Goal: Transaction & Acquisition: Purchase product/service

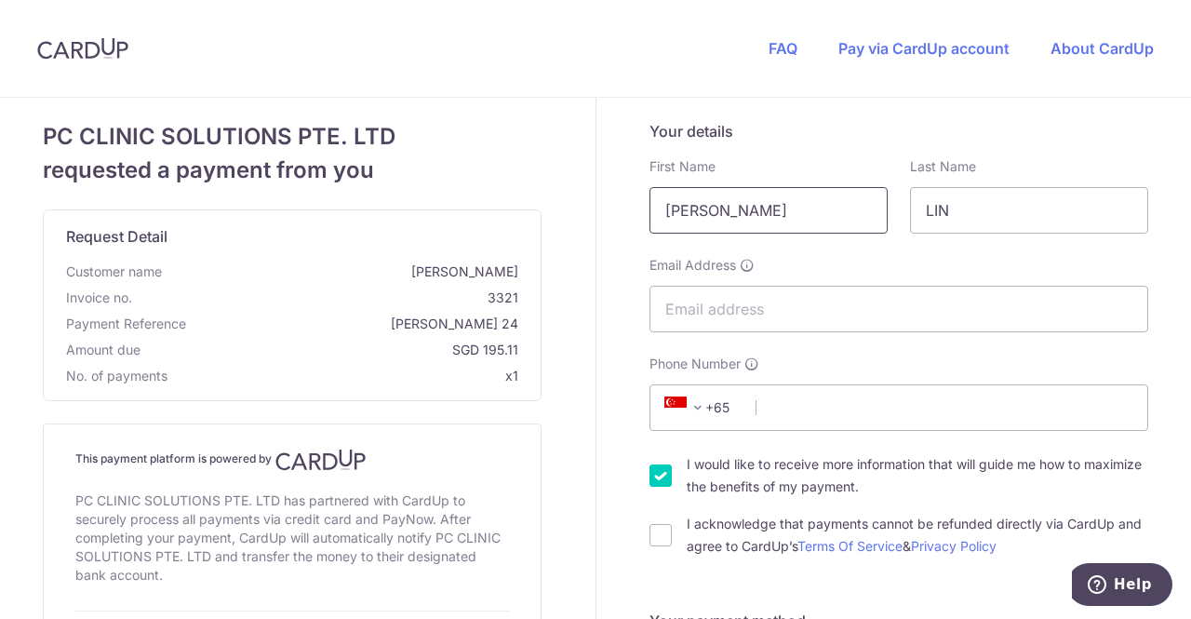
drag, startPoint x: 728, startPoint y: 215, endPoint x: 567, endPoint y: 214, distance: 161.0
type input "[PERSON_NAME]"
click at [1013, 215] on input "LIN" at bounding box center [1029, 210] width 238 height 47
type input "Low"
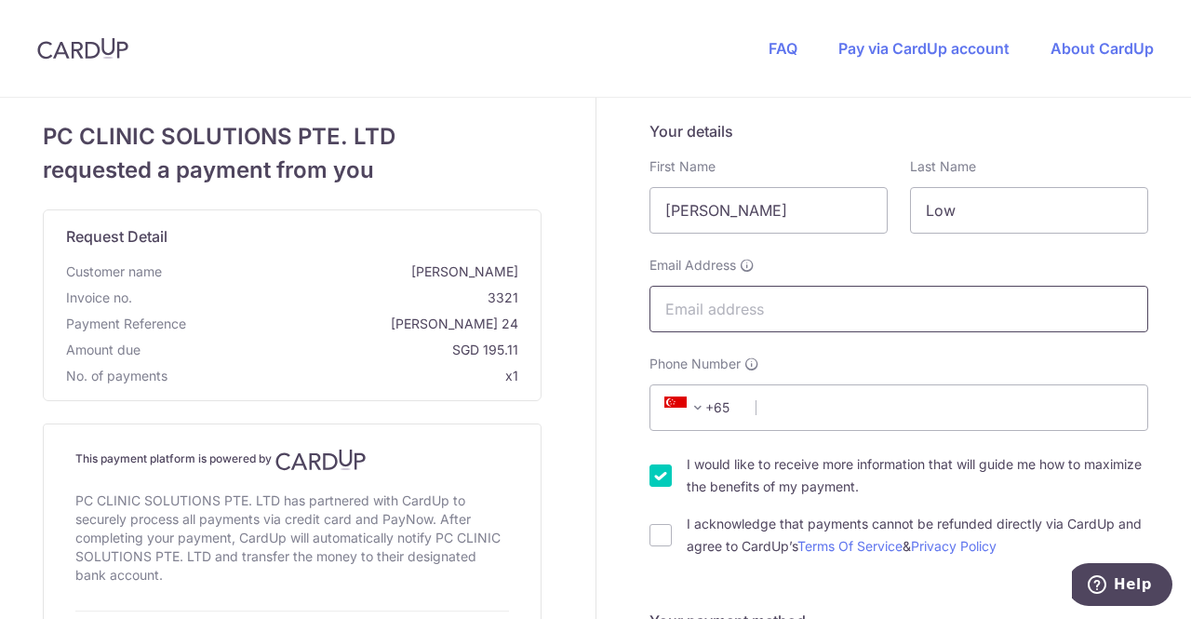
click at [883, 301] on input "Email Address" at bounding box center [899, 309] width 499 height 47
type input "[PERSON_NAME][EMAIL_ADDRESS][DOMAIN_NAME]"
click at [865, 262] on div "Email Address [PERSON_NAME][EMAIL_ADDRESS][DOMAIN_NAME]" at bounding box center [899, 294] width 499 height 76
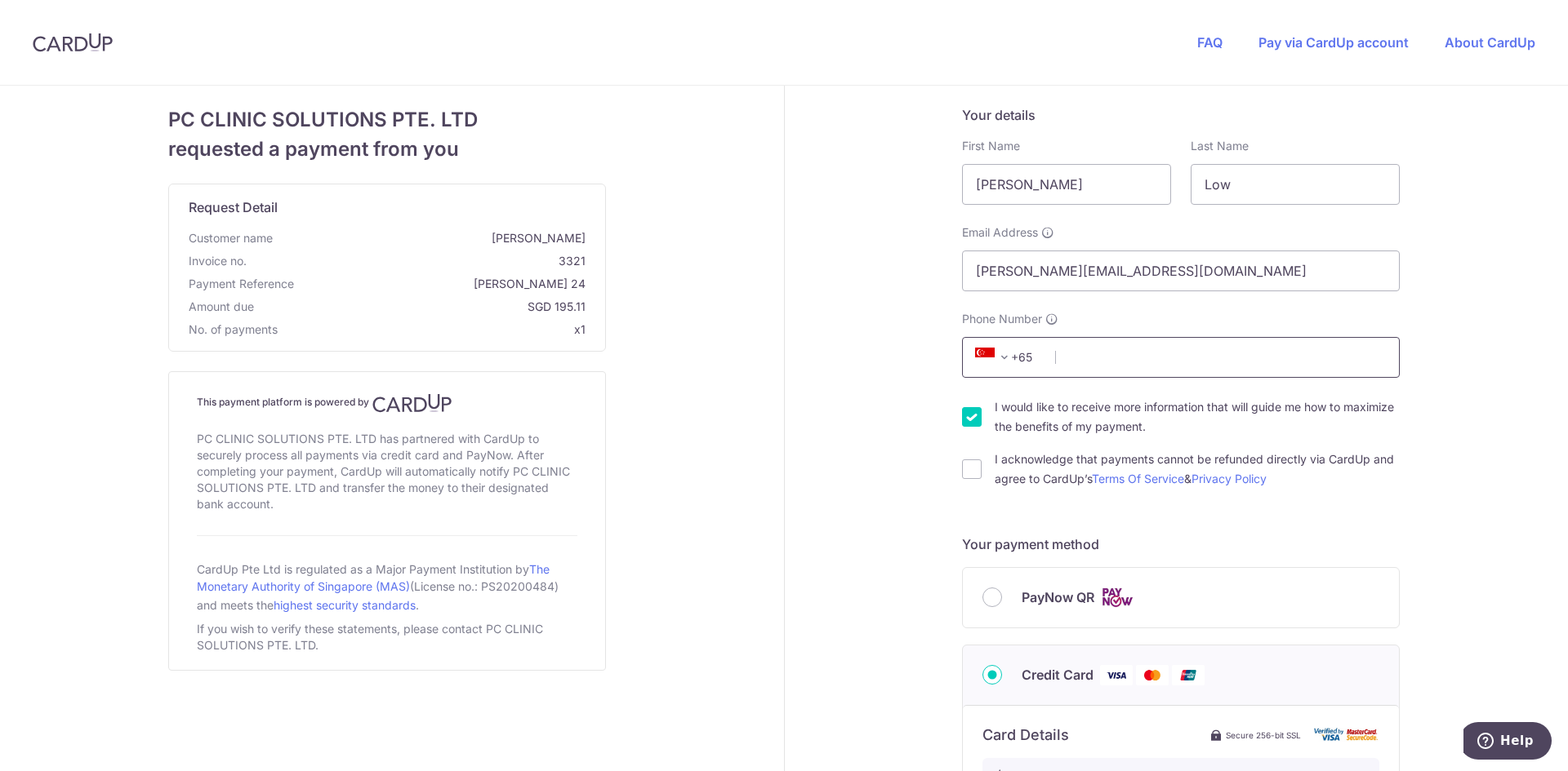
click at [1044, 365] on input "Phone Number" at bounding box center [1180, 357] width 438 height 41
type input "86866112"
click at [874, 368] on div "Your details First Name [PERSON_NAME] Last Name Low Email Address [PERSON_NAME]…" at bounding box center [1181, 742] width 794 height 1313
click at [962, 465] on input "I acknowledge that payments cannot be refunded directly via CardUp and agree to…" at bounding box center [971, 469] width 19 height 19
checkbox input "true"
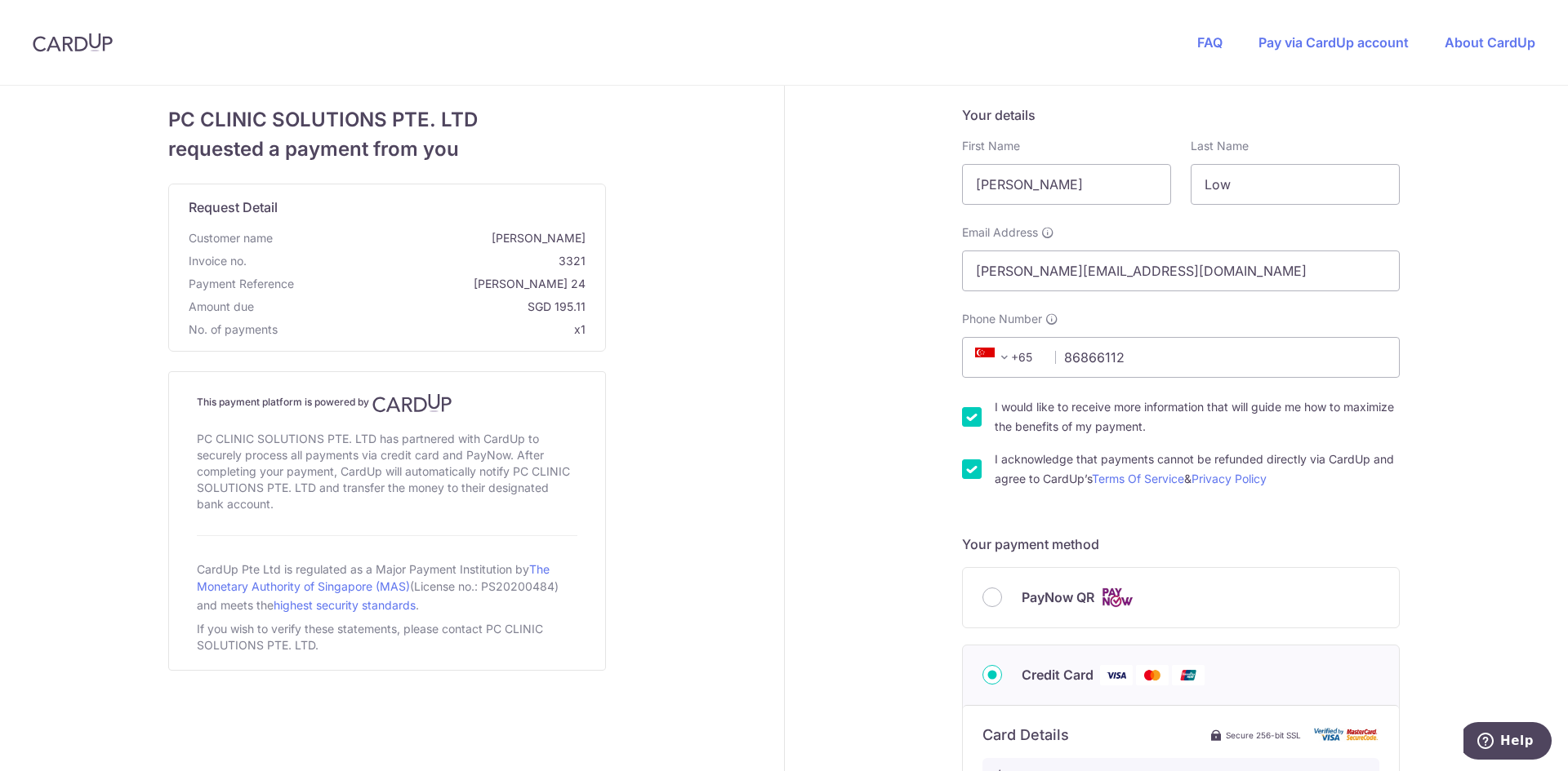
click at [963, 418] on input "I would like to receive more information that will guide me how to maximize the…" at bounding box center [971, 417] width 19 height 19
checkbox input "false"
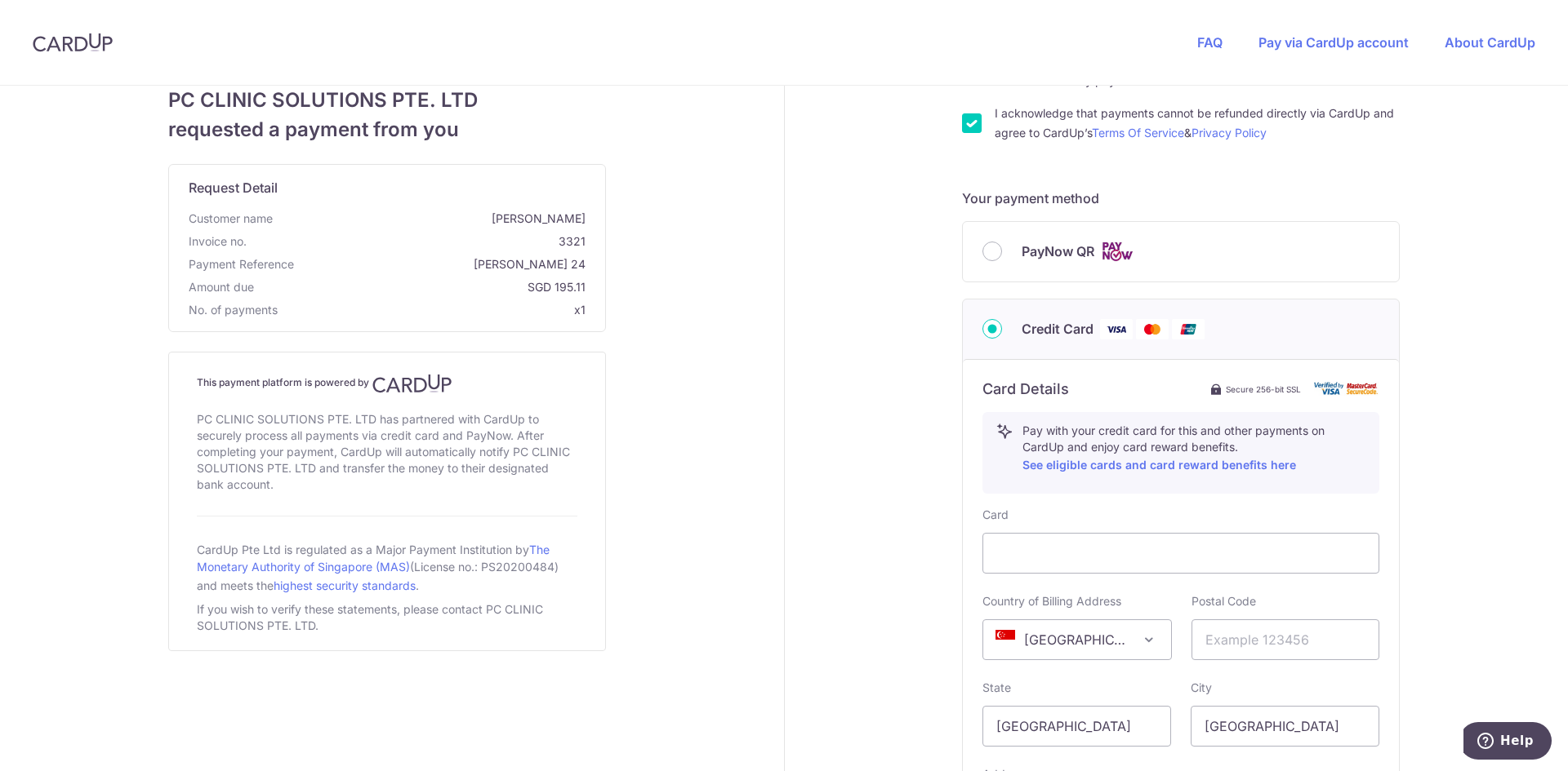
scroll to position [408, 0]
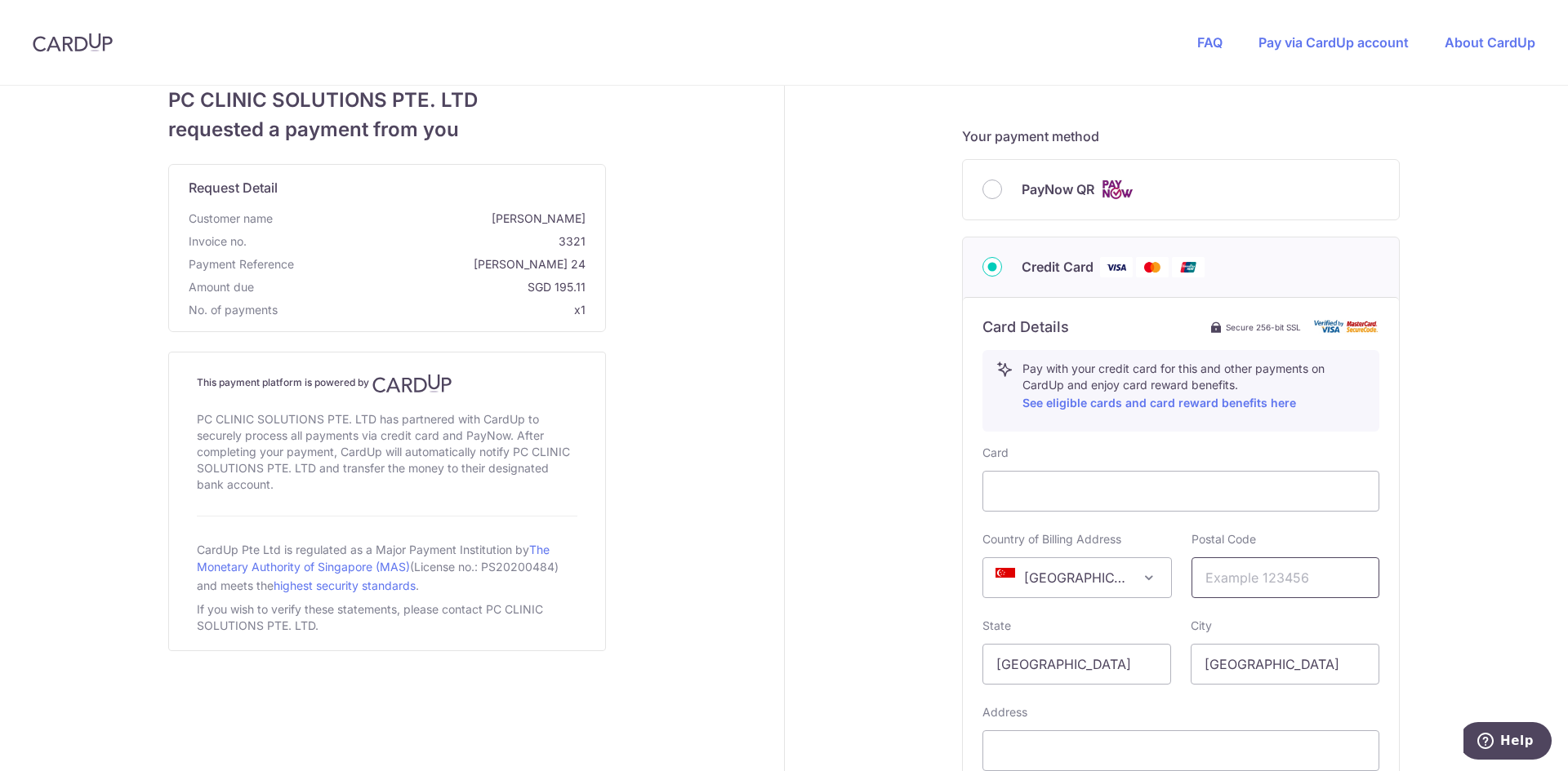
click at [1044, 542] on input "text" at bounding box center [1285, 578] width 189 height 41
type input "018936"
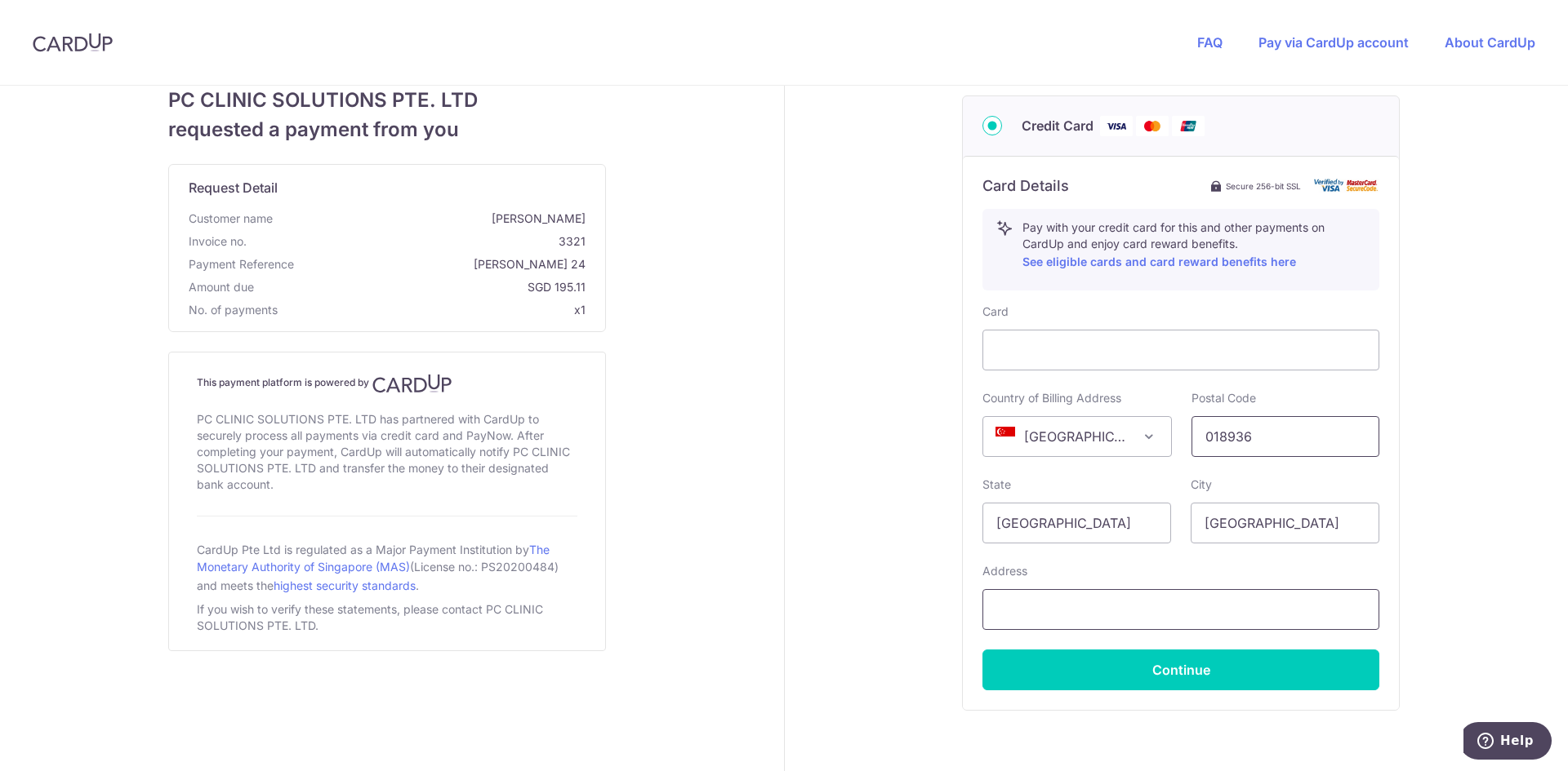
scroll to position [628, 0]
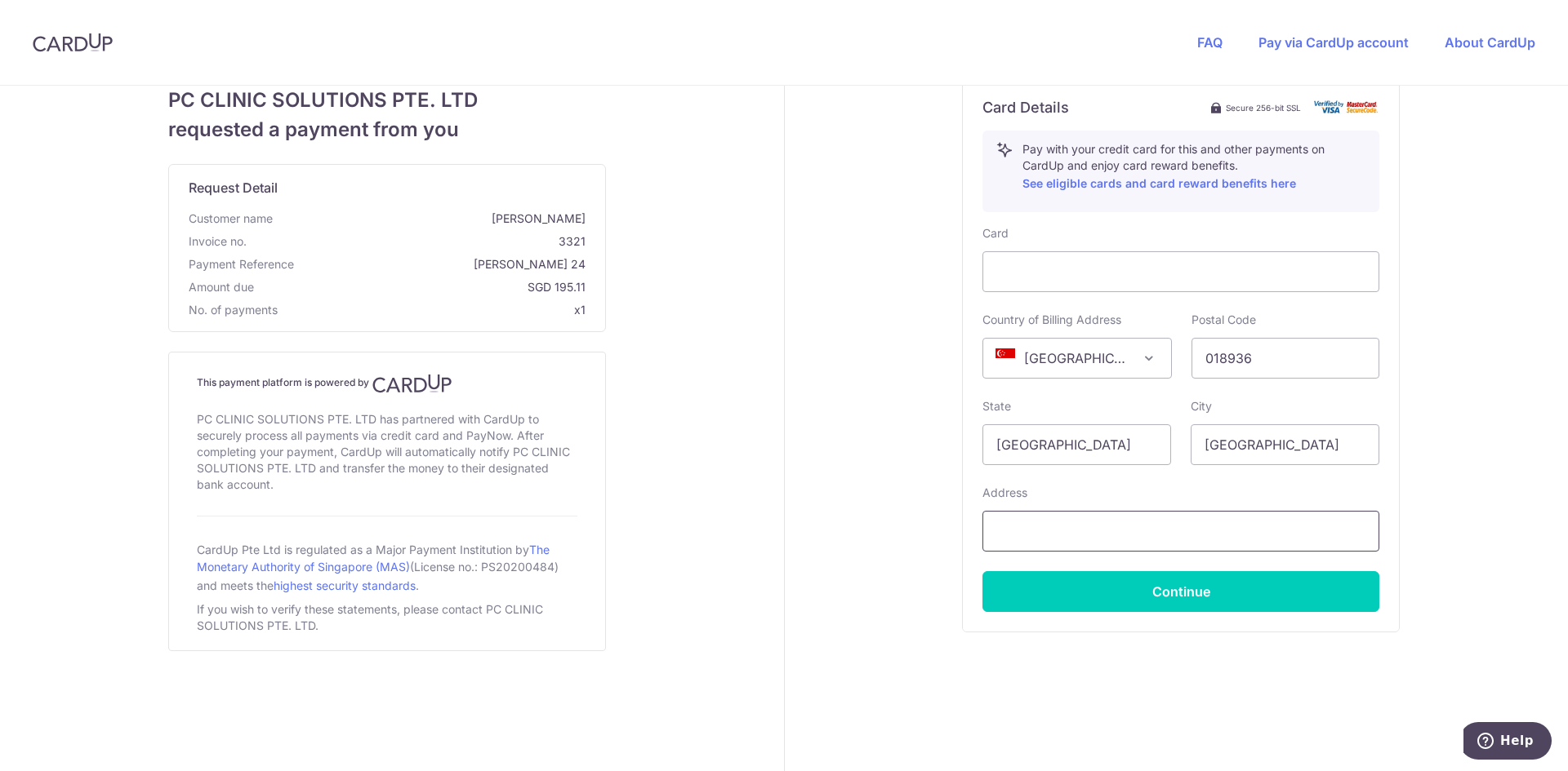
click at [1044, 538] on input "text" at bounding box center [1181, 532] width 397 height 41
type input "[STREET_ADDRESS]"
click at [1044, 542] on button "Continue" at bounding box center [1181, 591] width 397 height 41
type input "**** 2593"
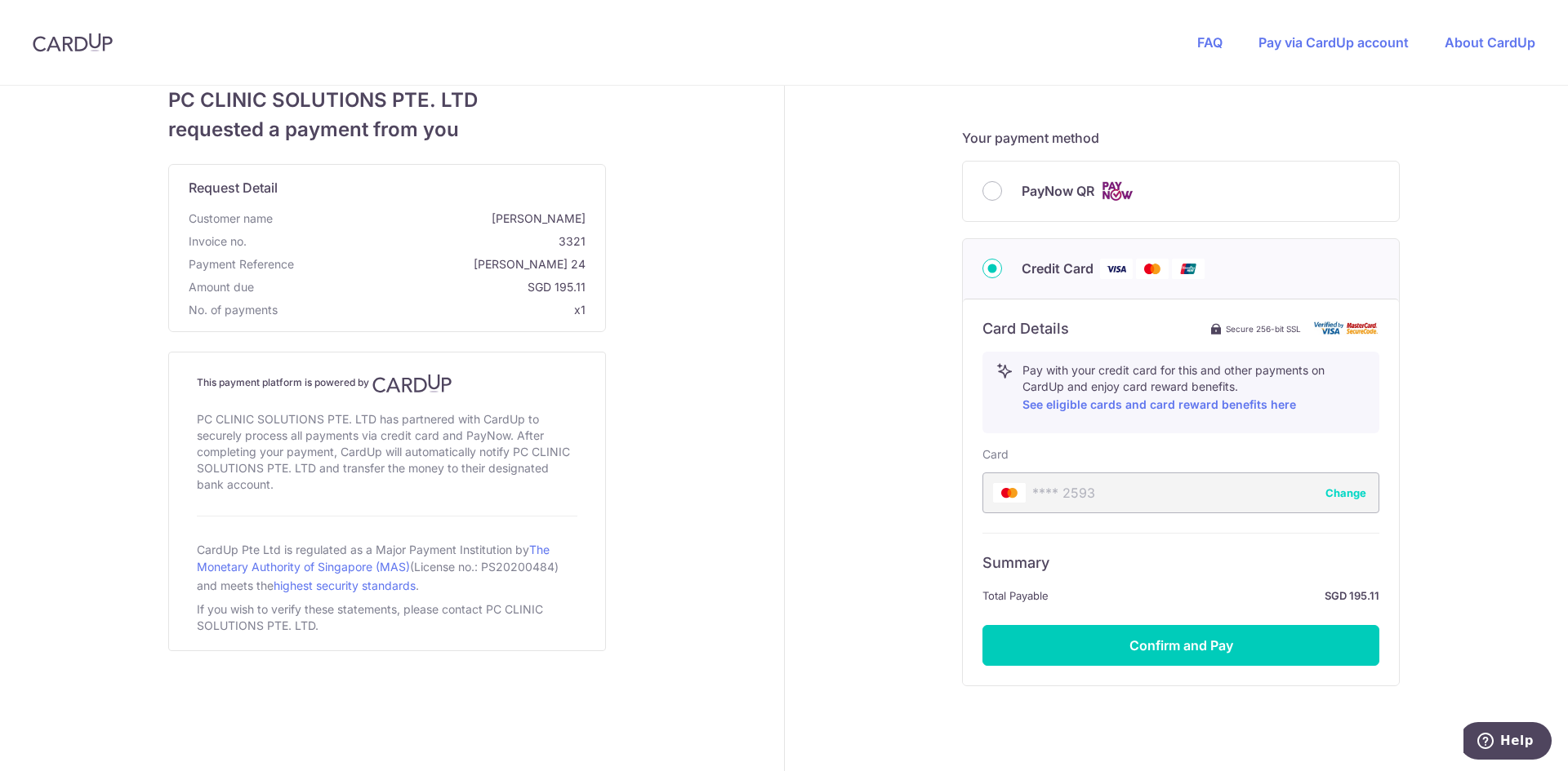
scroll to position [460, 0]
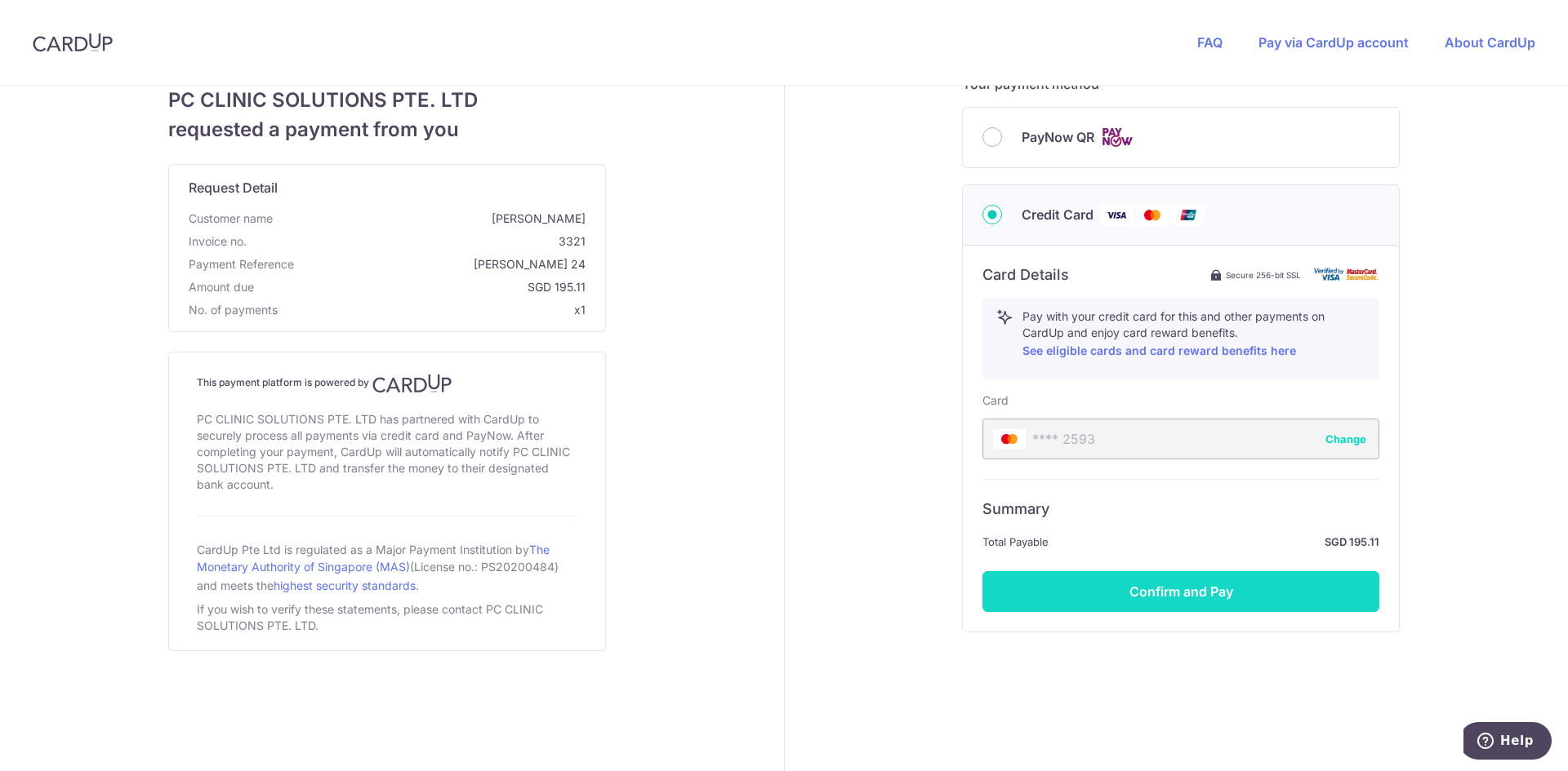
click at [1044, 542] on button "Confirm and Pay" at bounding box center [1181, 591] width 397 height 41
